Goal: Complete application form: Complete application form

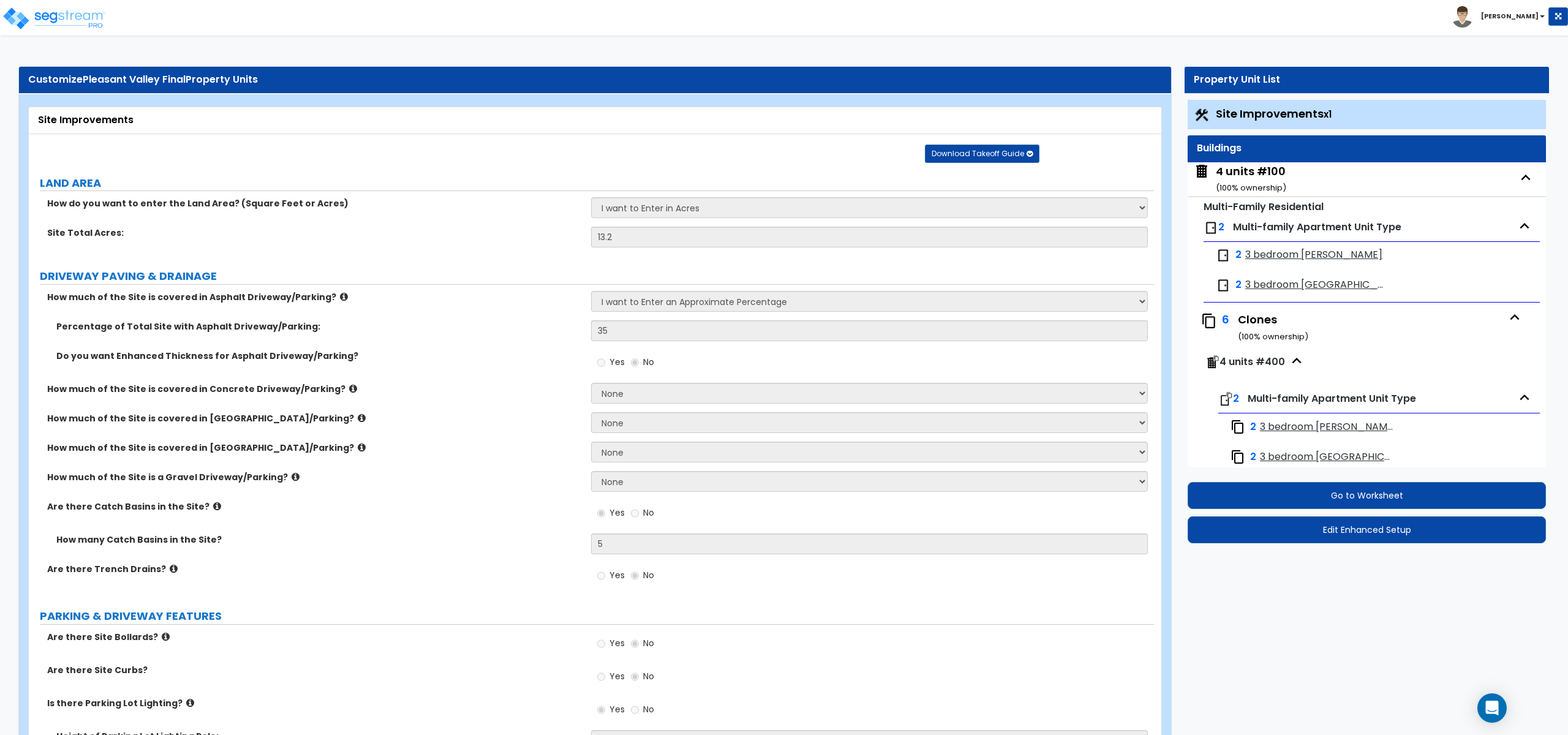
select select "1"
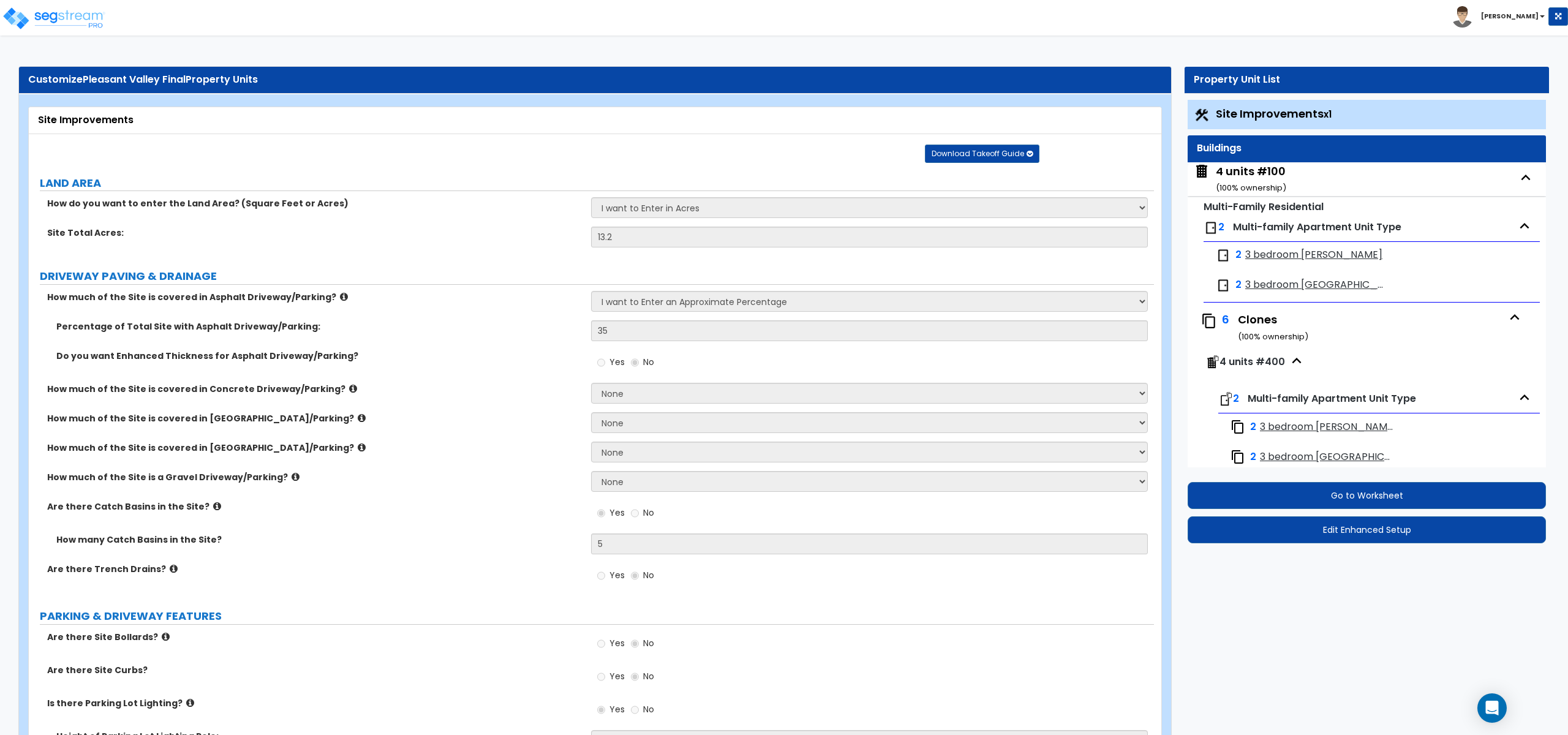
select select "1"
select select "4"
select select "2"
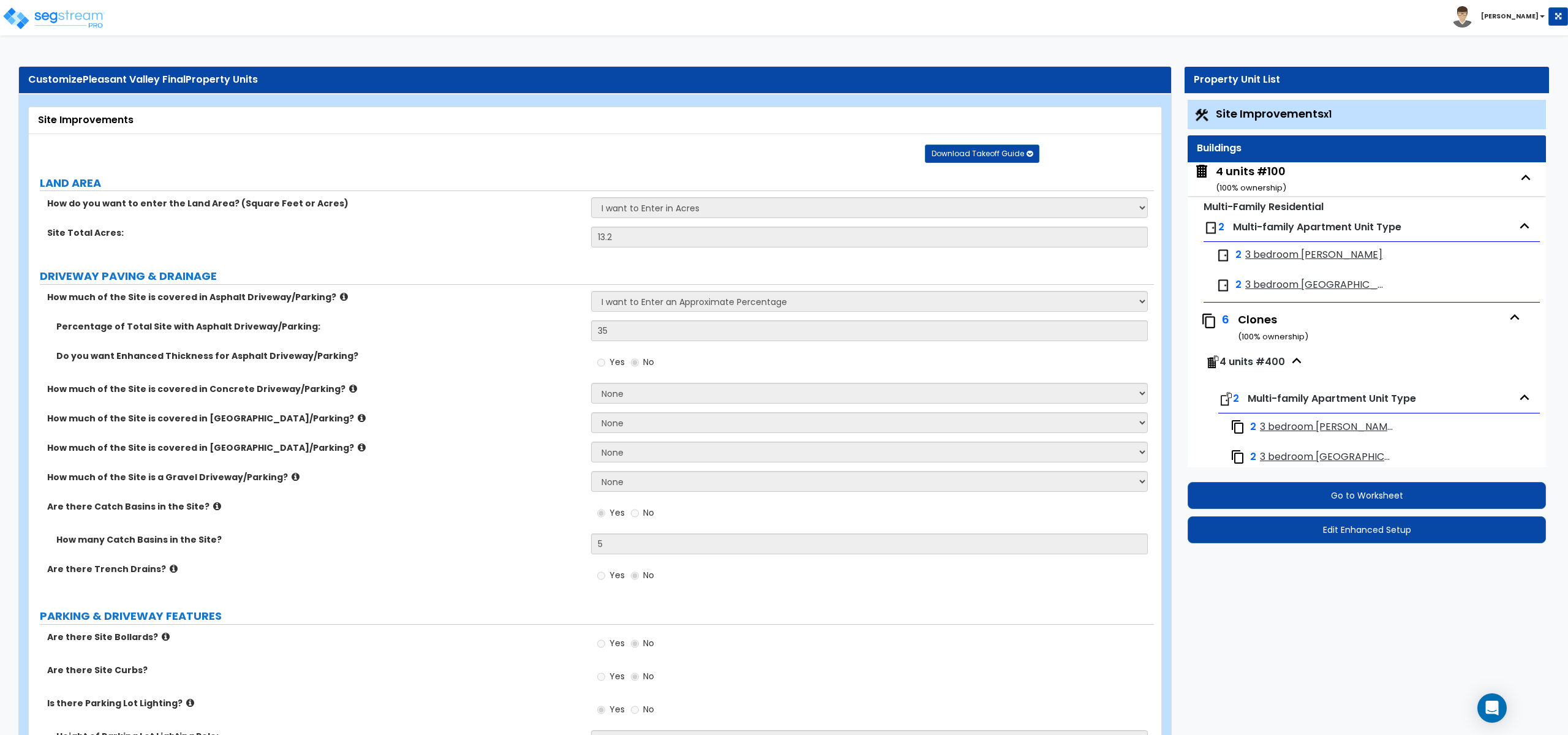
select select "4"
select select "2"
select select "3"
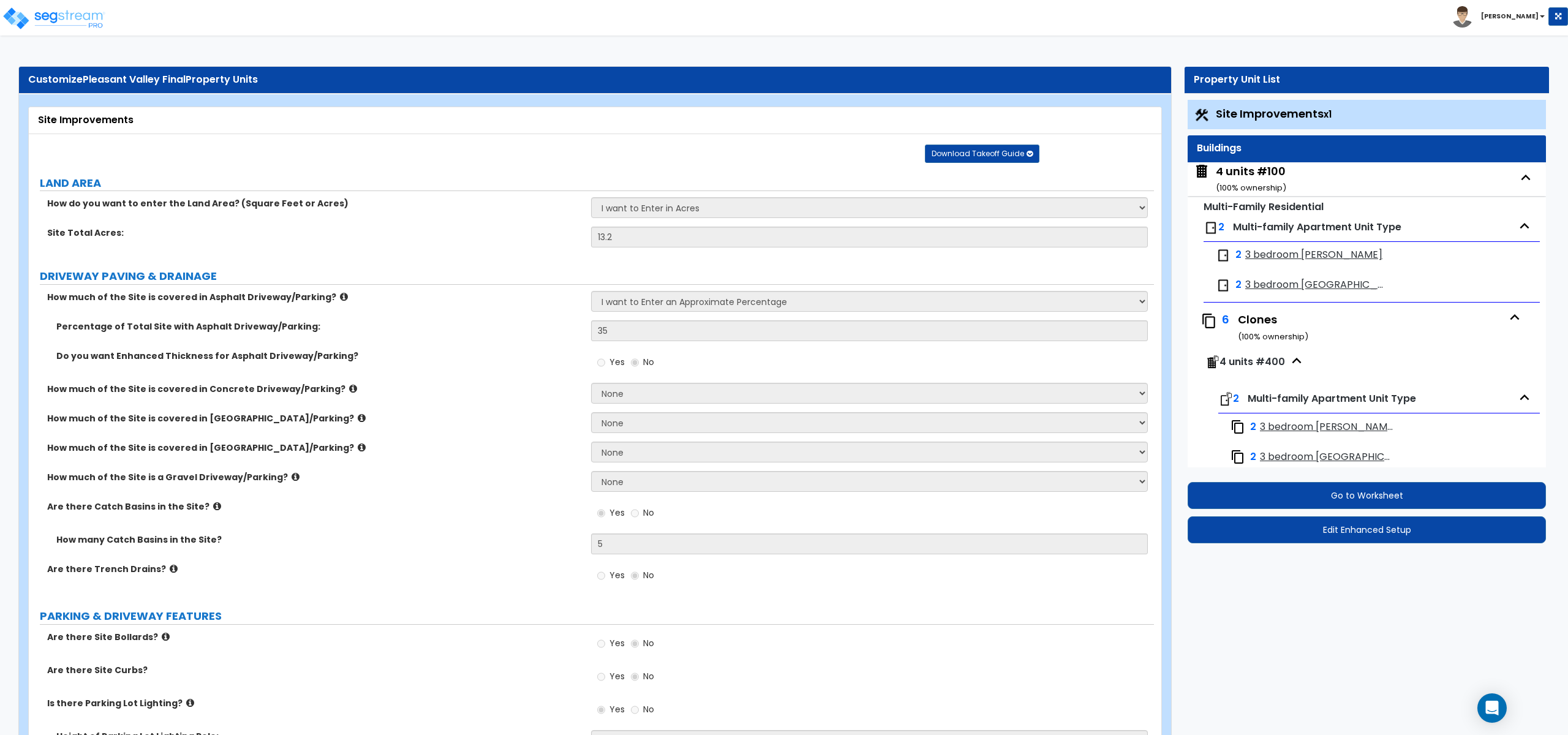
select select "2"
select select "1"
select select "2"
select select "1"
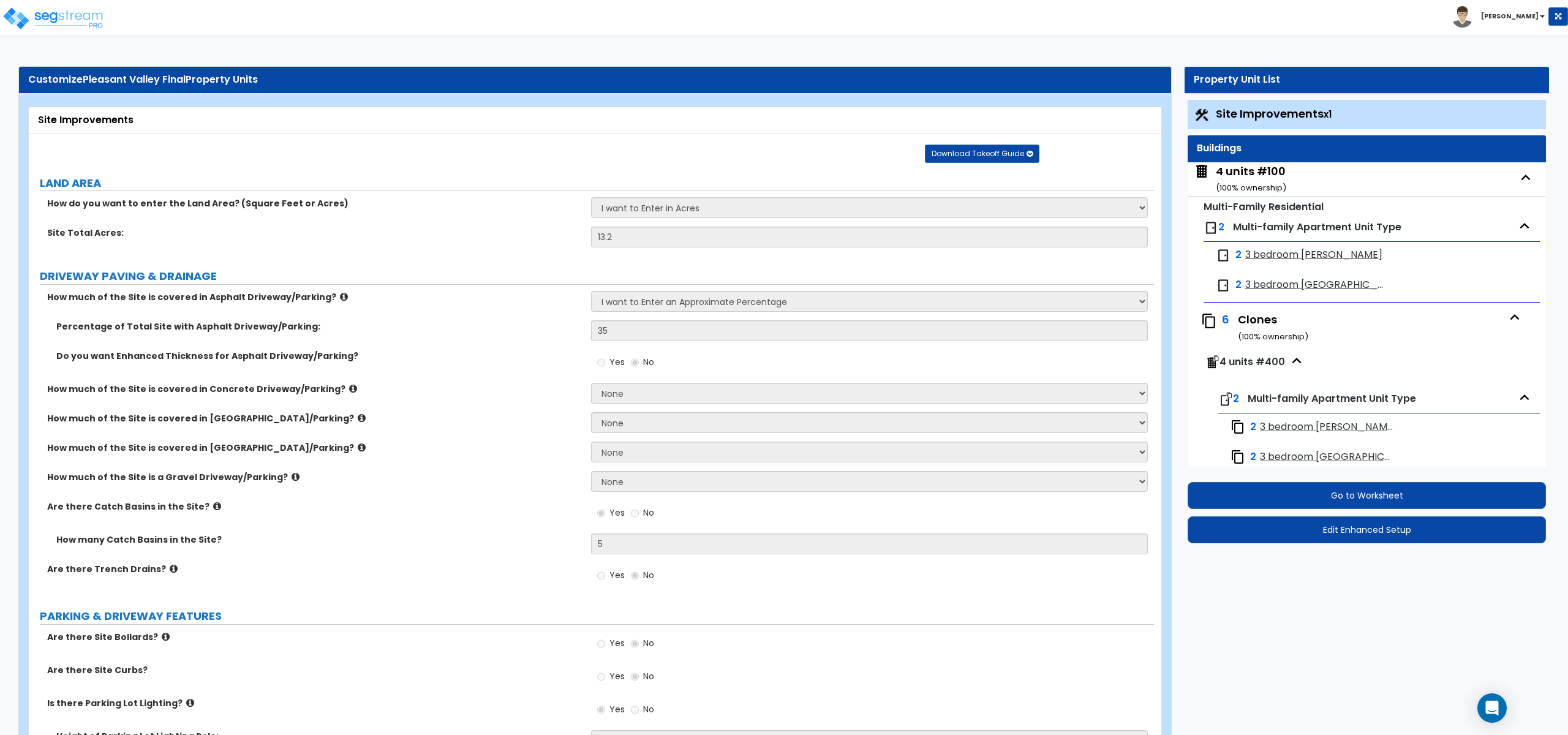
select select "1"
select select "2"
select select "1"
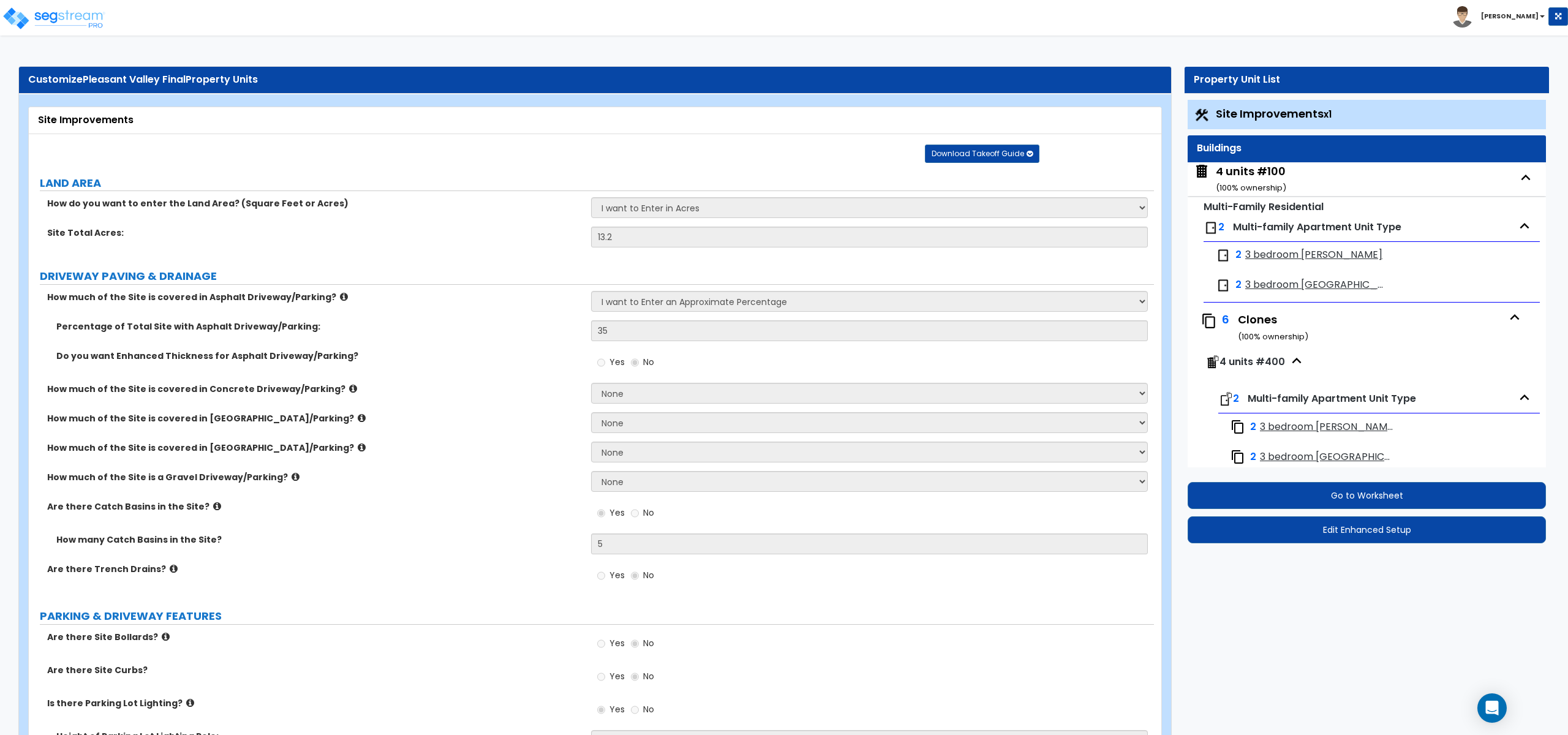
select select "3"
select select "1"
select select "2"
